Goal: Communication & Community: Answer question/provide support

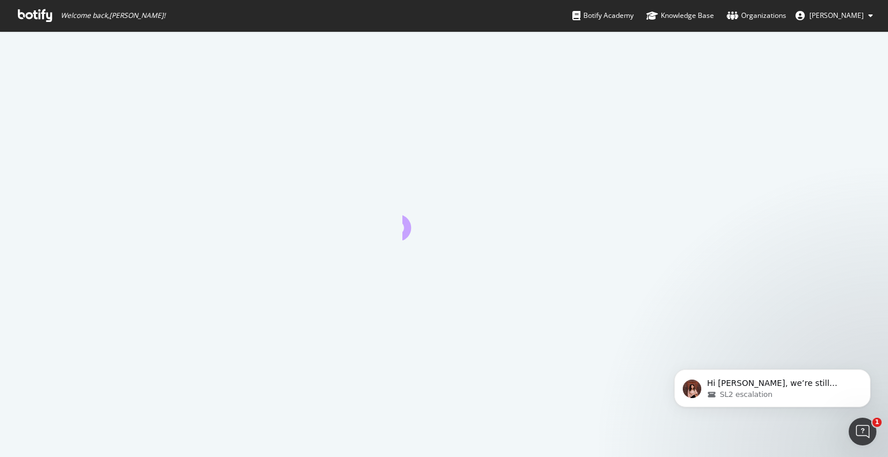
click at [29, 12] on icon at bounding box center [35, 15] width 34 height 13
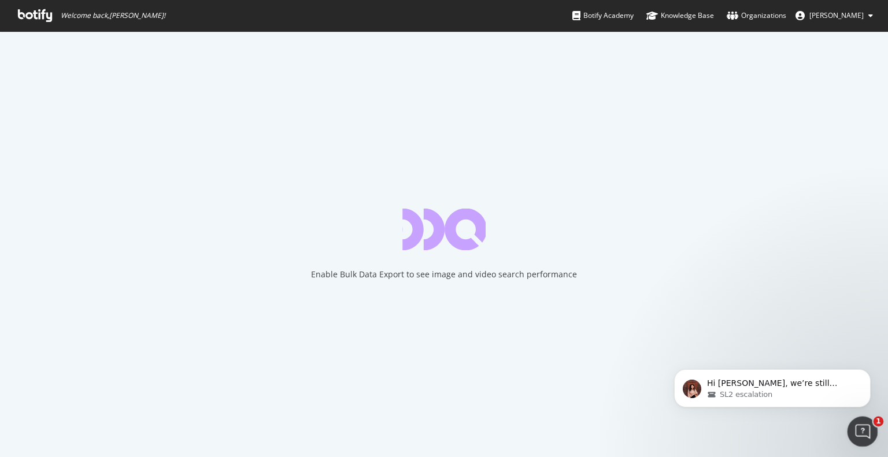
click at [861, 430] on icon "Open Intercom Messenger" at bounding box center [861, 430] width 19 height 19
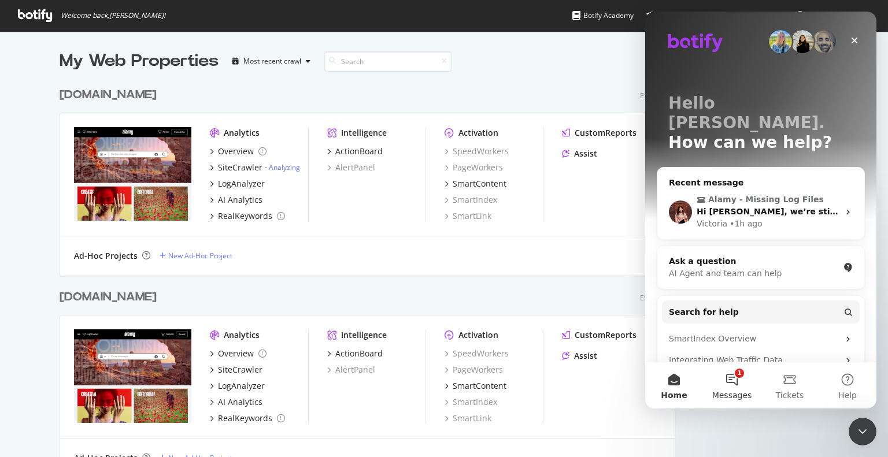
scroll to position [1088, 616]
click at [733, 392] on span "Messages" at bounding box center [732, 395] width 40 height 8
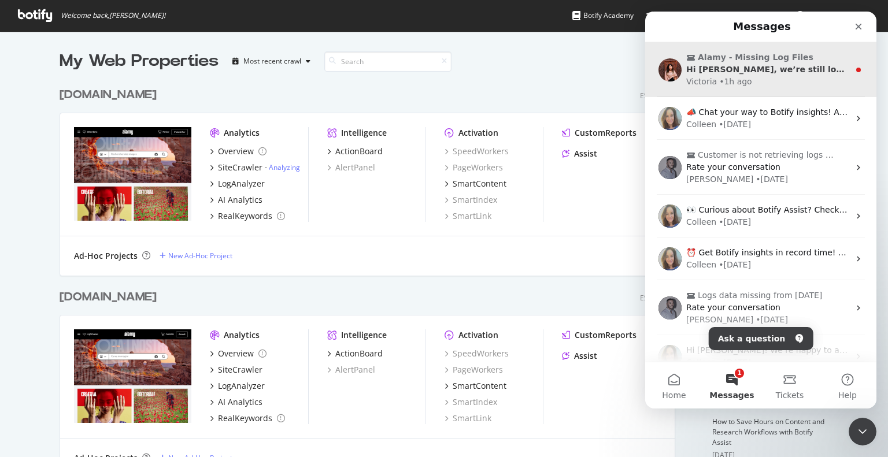
click at [756, 86] on div "Victoria • 1h ago" at bounding box center [767, 82] width 163 height 12
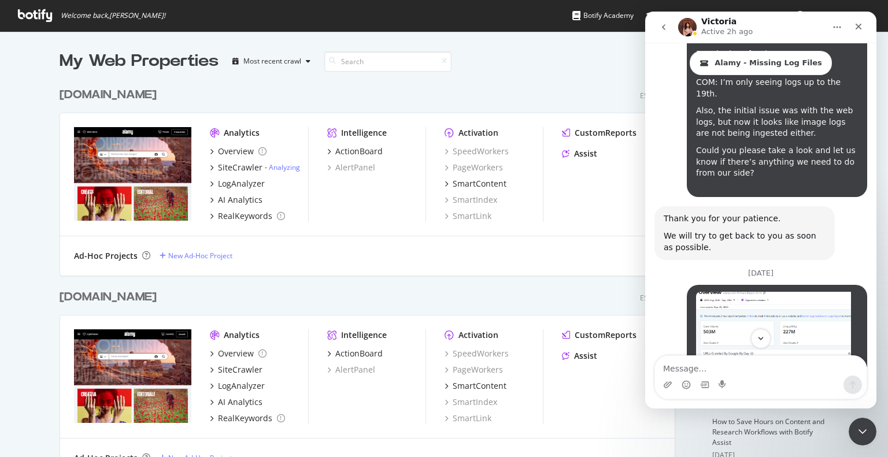
scroll to position [2908, 0]
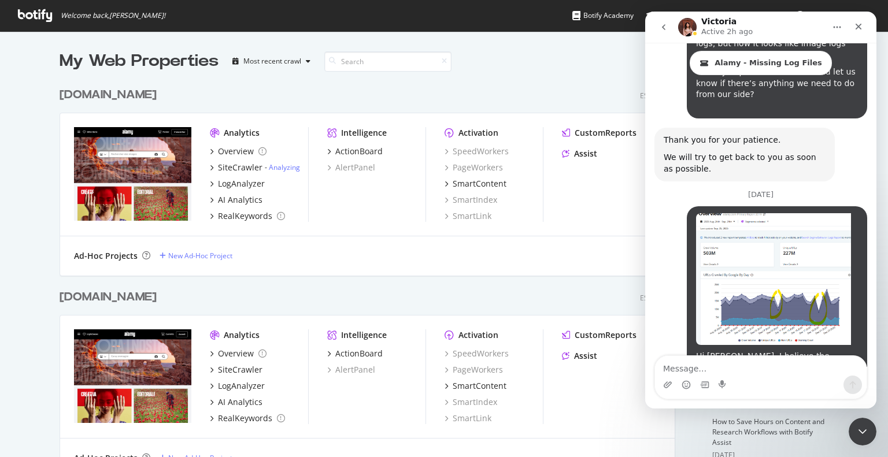
drag, startPoint x: 707, startPoint y: 155, endPoint x: 826, endPoint y: 191, distance: 123.8
click at [826, 351] on div "Hi [PERSON_NAME], I believe the earlier issues have now been resolved. However,…" at bounding box center [777, 390] width 162 height 79
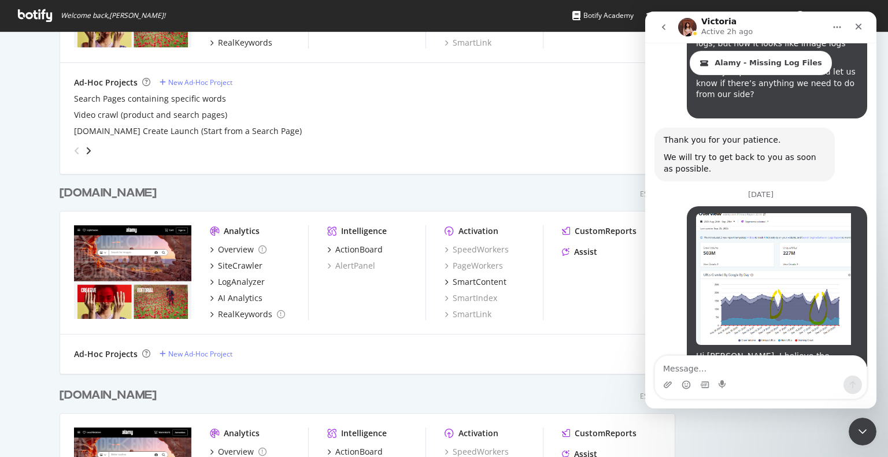
scroll to position [731, 0]
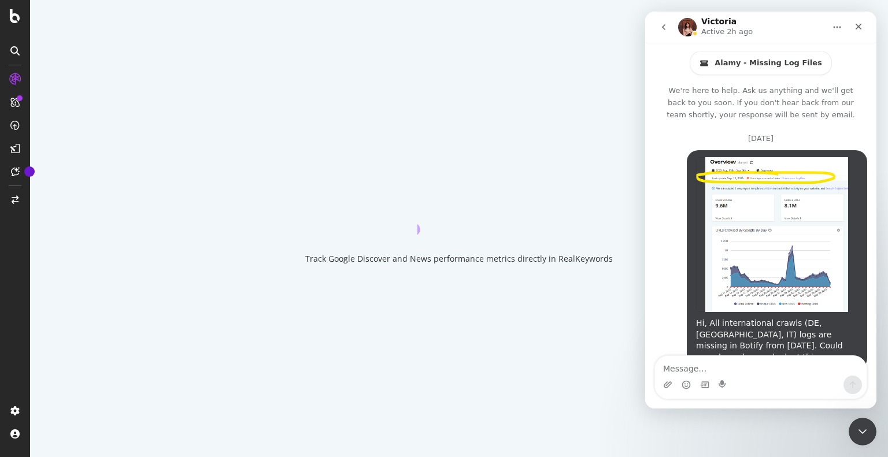
scroll to position [2908, 0]
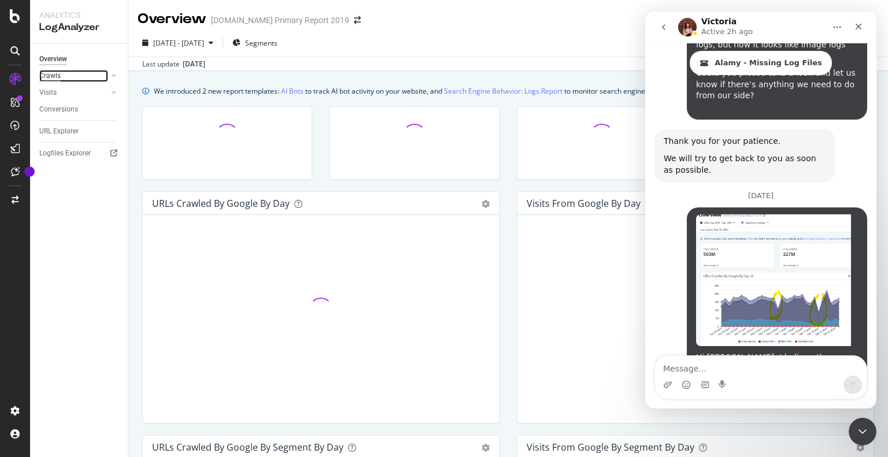
click at [47, 75] on div "Crawls" at bounding box center [49, 76] width 21 height 12
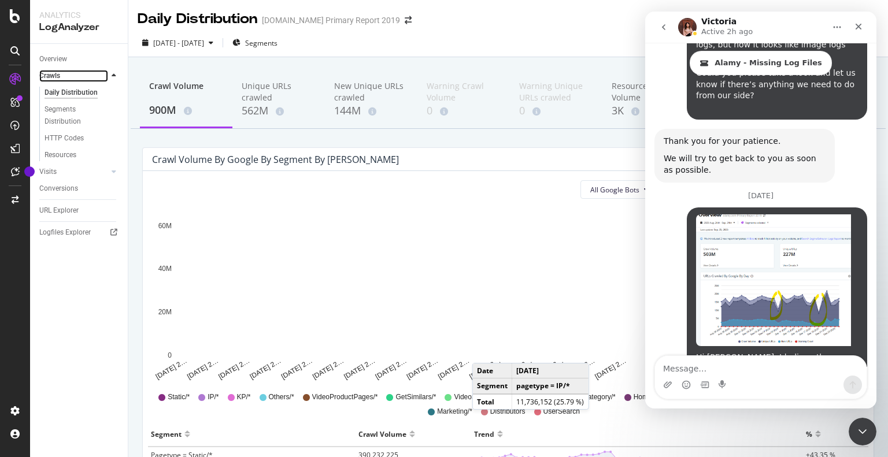
scroll to position [116, 0]
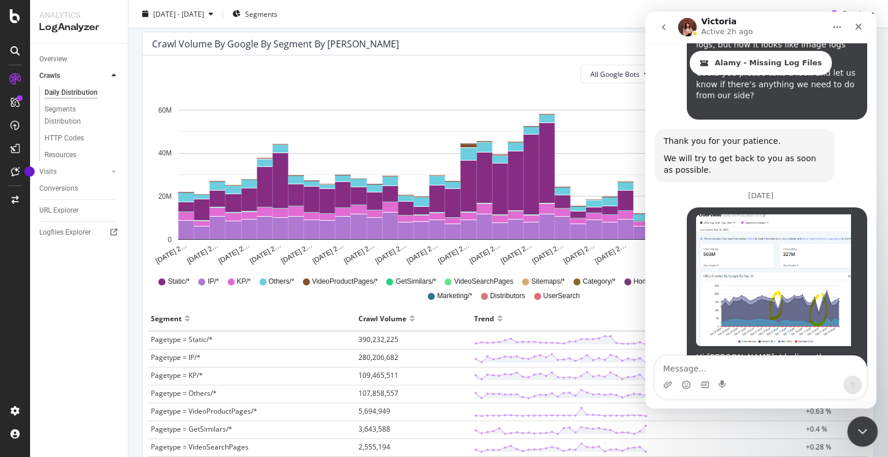
click at [859, 435] on icon "Close Intercom Messenger" at bounding box center [861, 430] width 14 height 14
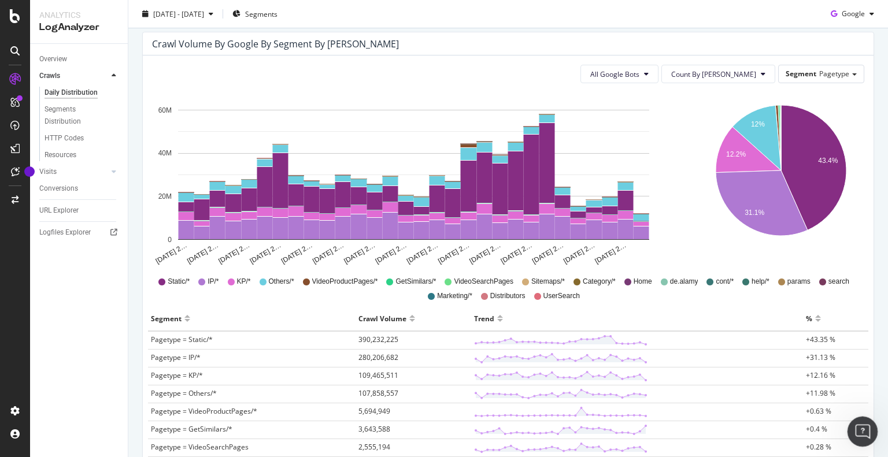
scroll to position [2908, 0]
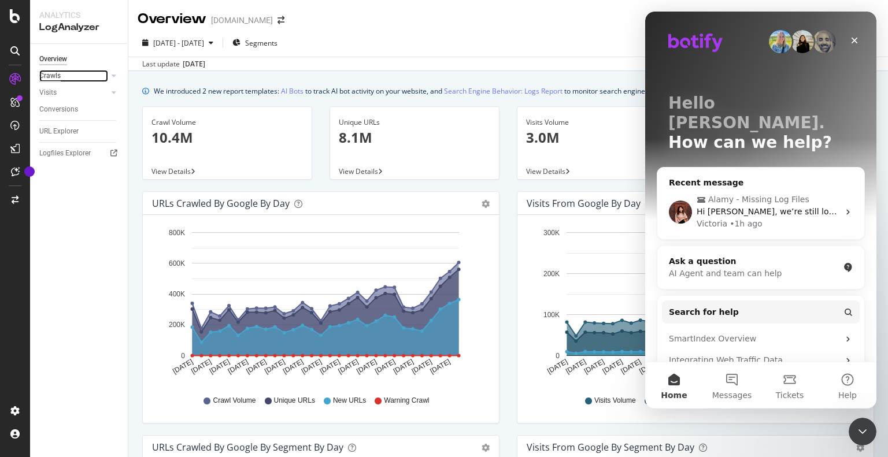
click at [53, 76] on div "Crawls" at bounding box center [49, 76] width 21 height 12
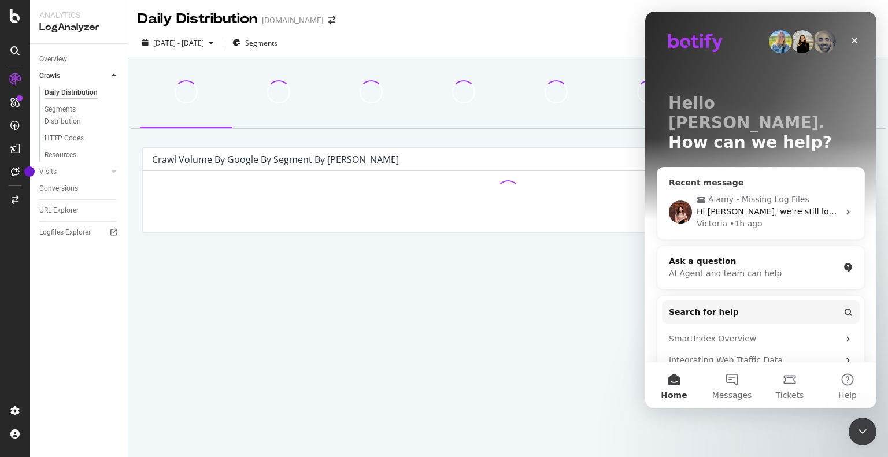
click at [754, 218] on div "• 1h ago" at bounding box center [746, 224] width 33 height 12
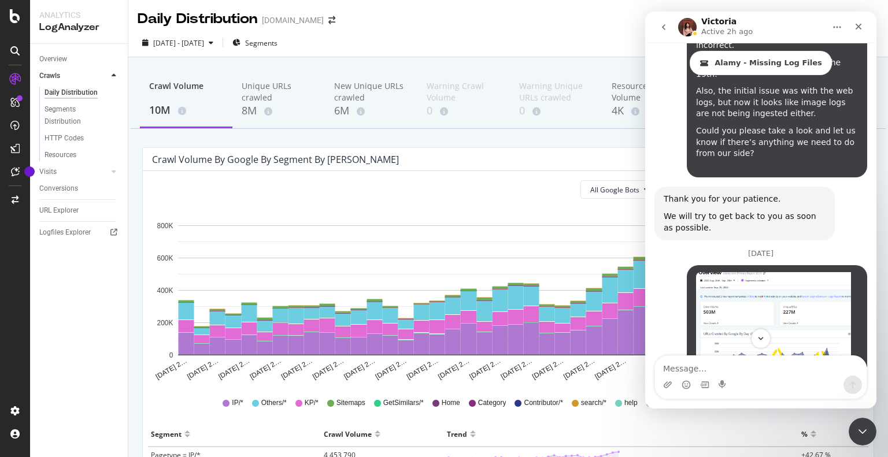
scroll to position [2908, 0]
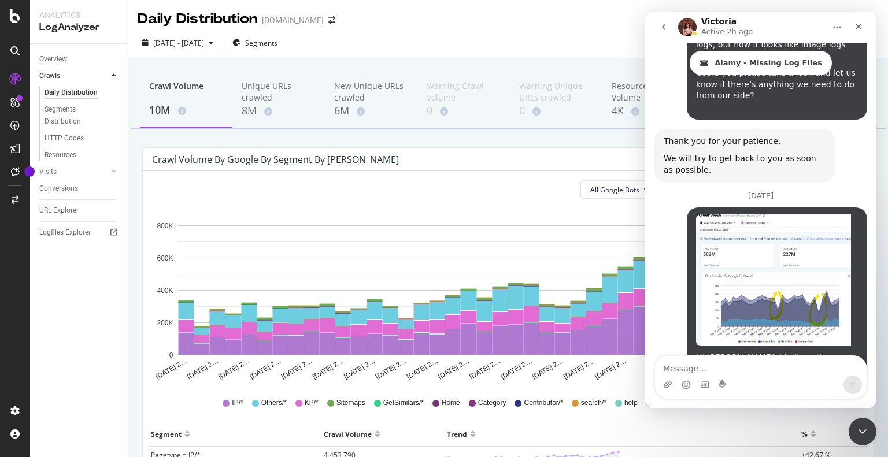
click at [693, 369] on textarea "Message…" at bounding box center [761, 366] width 212 height 20
paste textarea ""It seems like the issues have been resolved.""
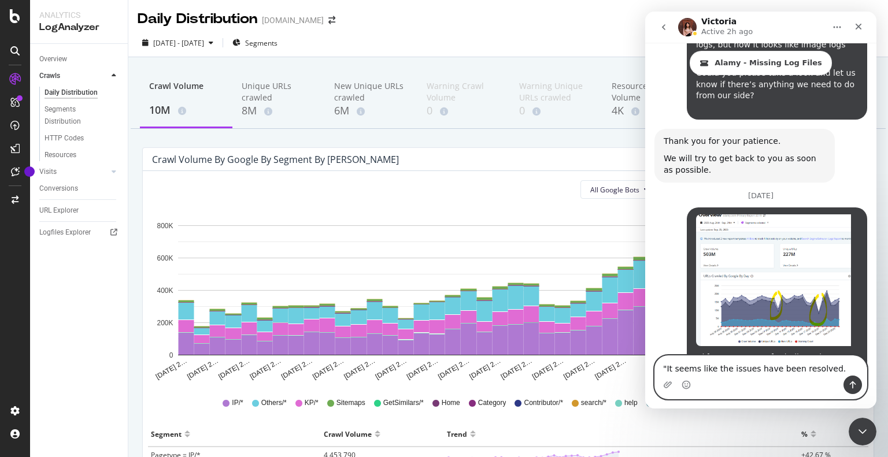
click at [665, 369] on textarea ""It seems like the issues have been resolved." at bounding box center [761, 366] width 212 height 20
type textarea "It seems like the issues have been resolved."
click at [855, 384] on icon "Send a message…" at bounding box center [853, 386] width 6 height 8
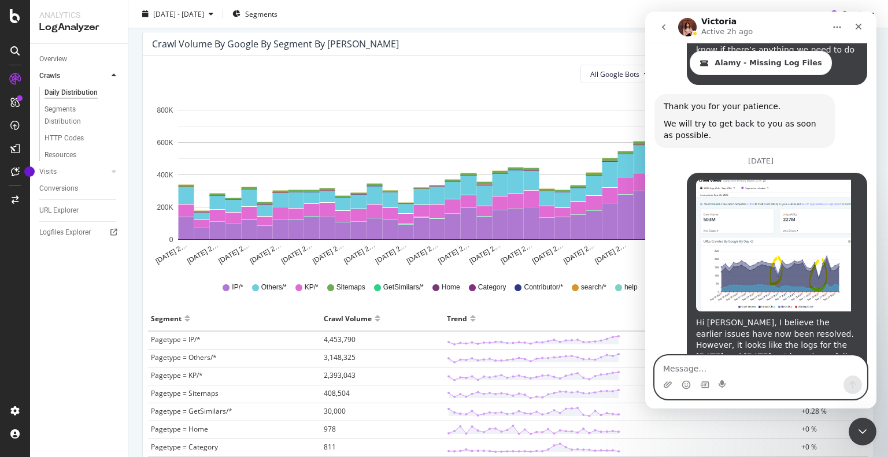
scroll to position [231, 0]
